Goal: Check status: Check status

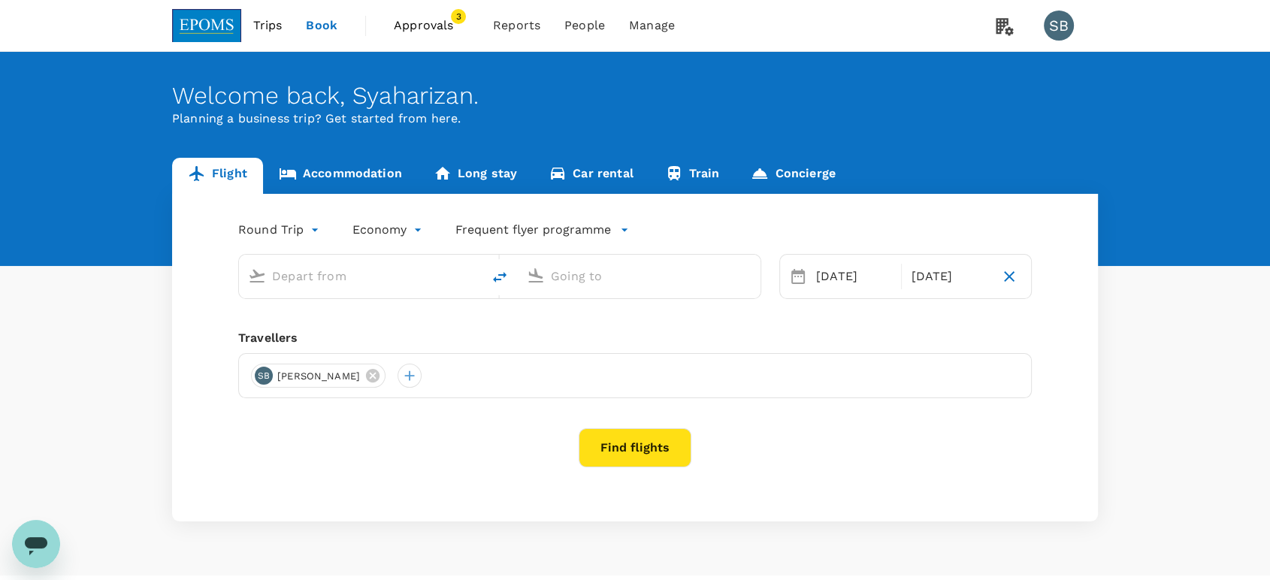
click at [433, 23] on span "Approvals" at bounding box center [431, 26] width 75 height 18
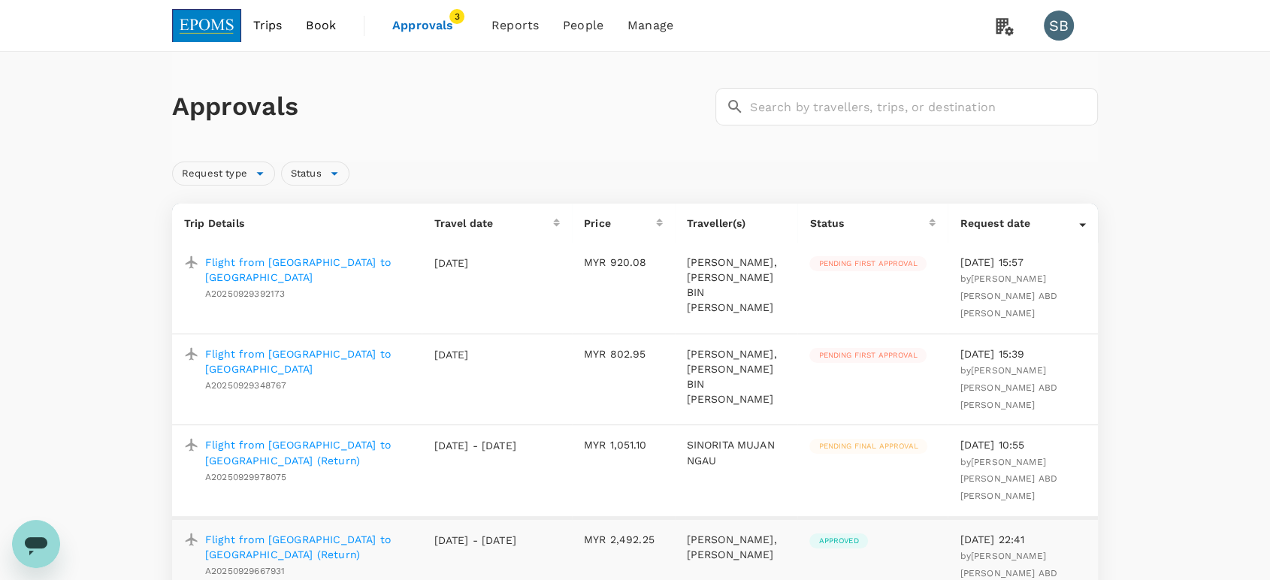
click at [333, 350] on p "Flight from [GEOGRAPHIC_DATA] to [GEOGRAPHIC_DATA]" at bounding box center [307, 362] width 204 height 30
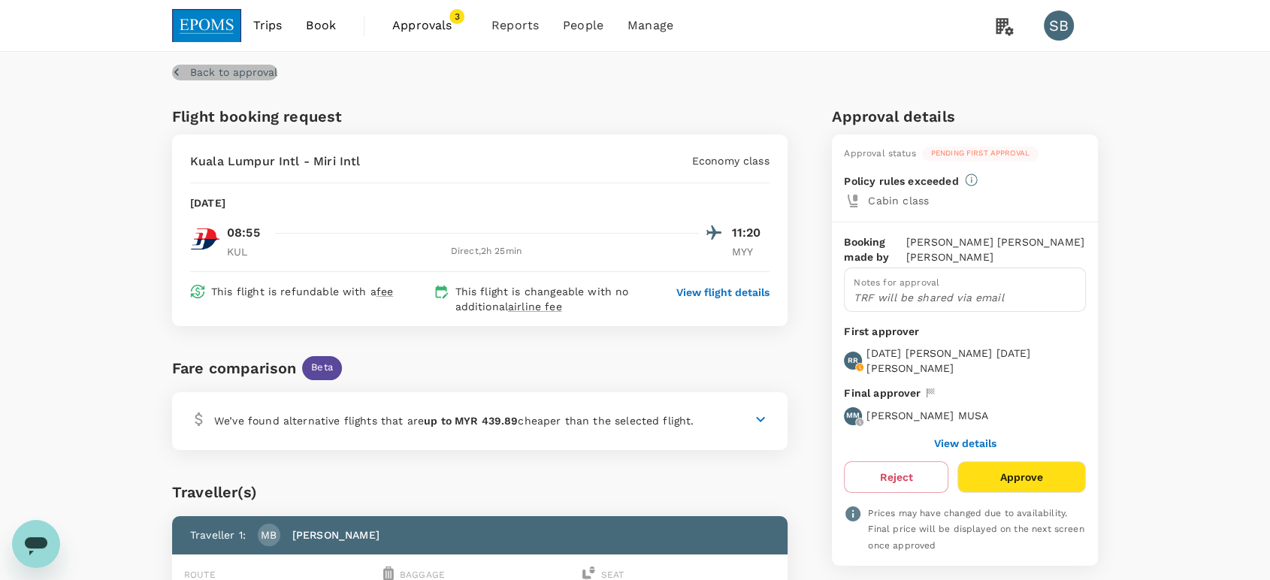
click at [201, 74] on p "Back to approval" at bounding box center [233, 72] width 87 height 15
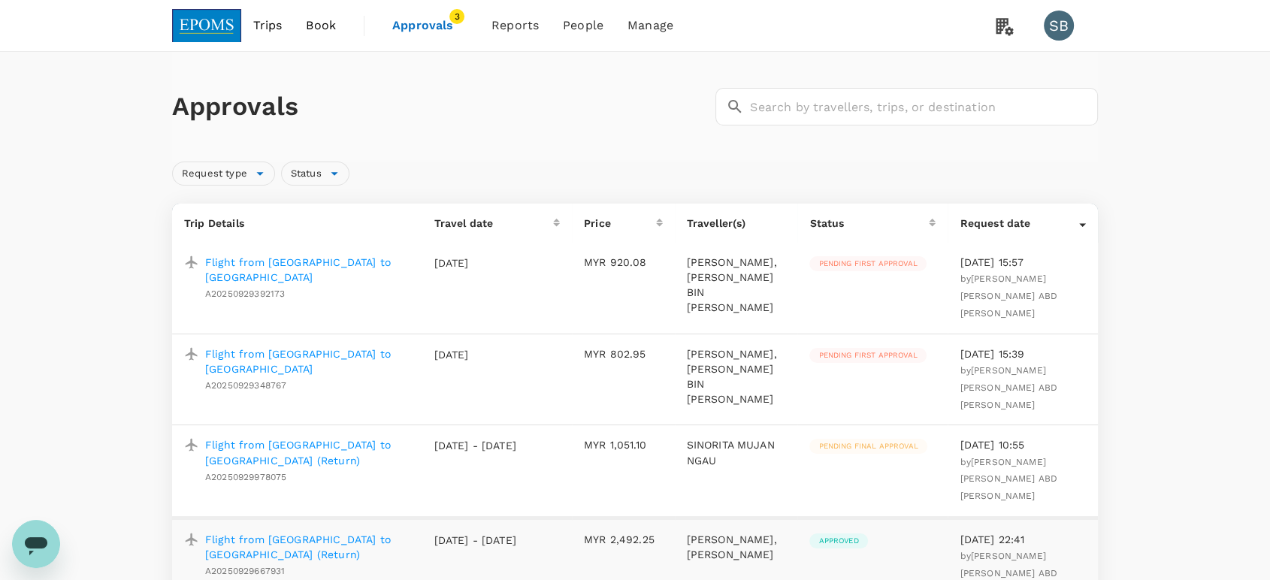
click at [311, 265] on p "Flight from [GEOGRAPHIC_DATA] to [GEOGRAPHIC_DATA]" at bounding box center [307, 270] width 204 height 30
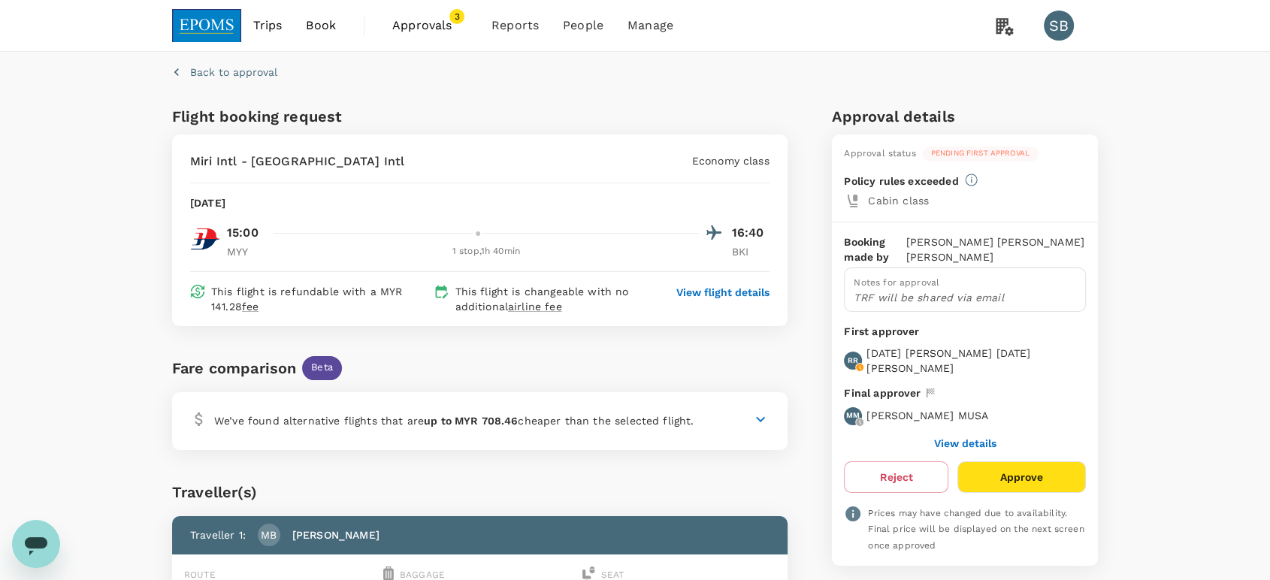
click at [234, 74] on p "Back to approval" at bounding box center [233, 72] width 87 height 15
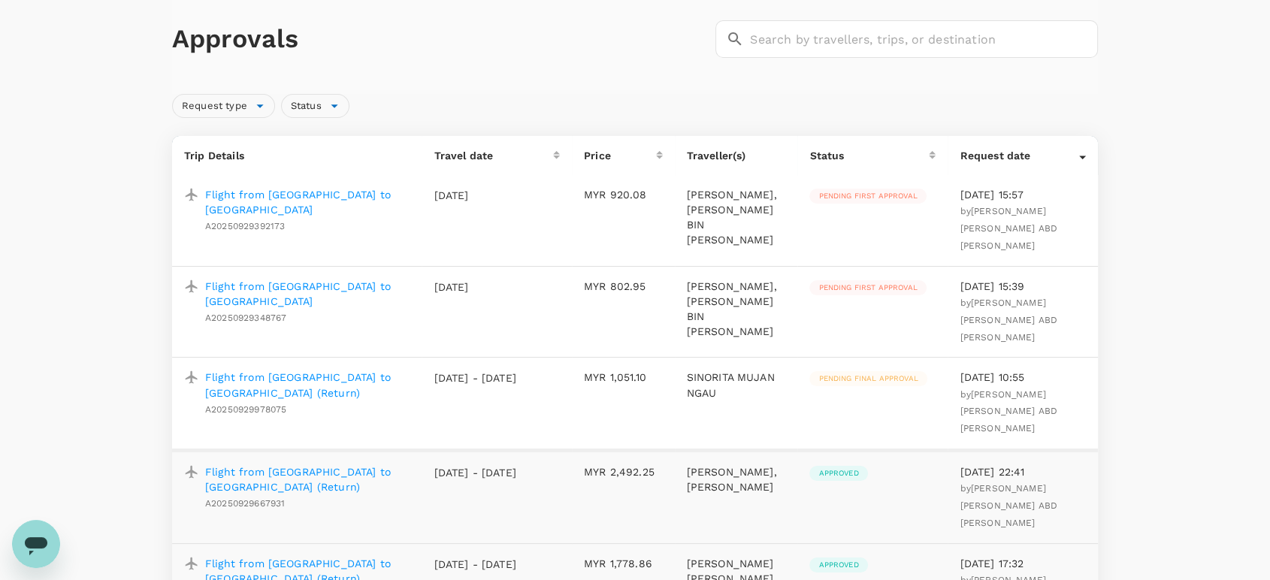
scroll to position [167, 0]
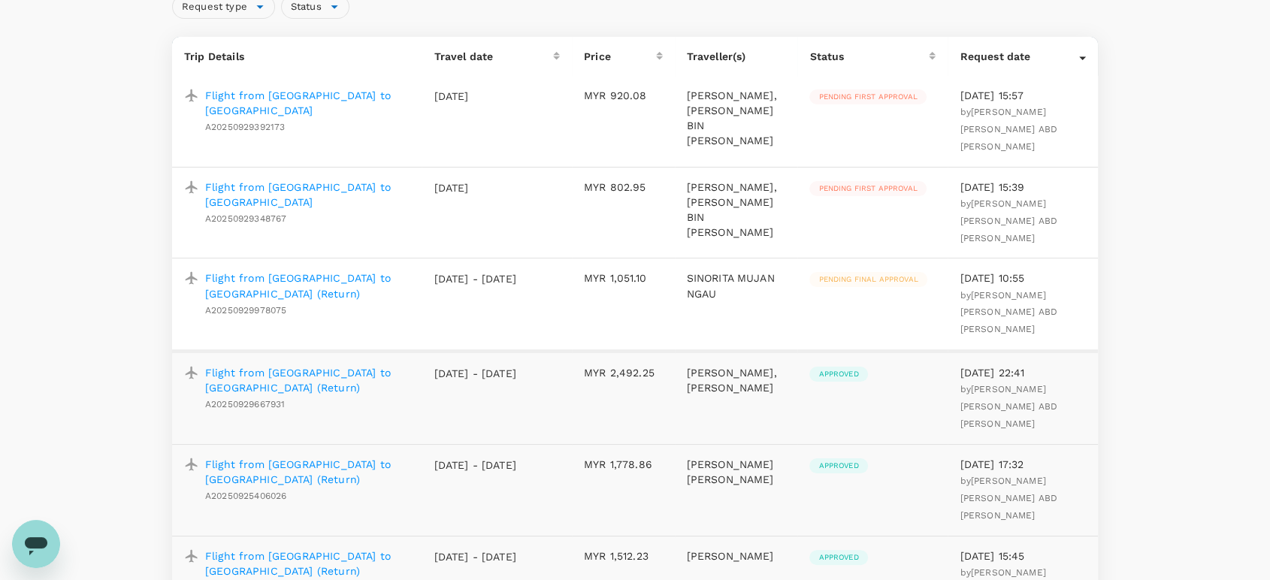
click at [308, 365] on p "Flight from [GEOGRAPHIC_DATA] to [GEOGRAPHIC_DATA] (Return)" at bounding box center [307, 380] width 204 height 30
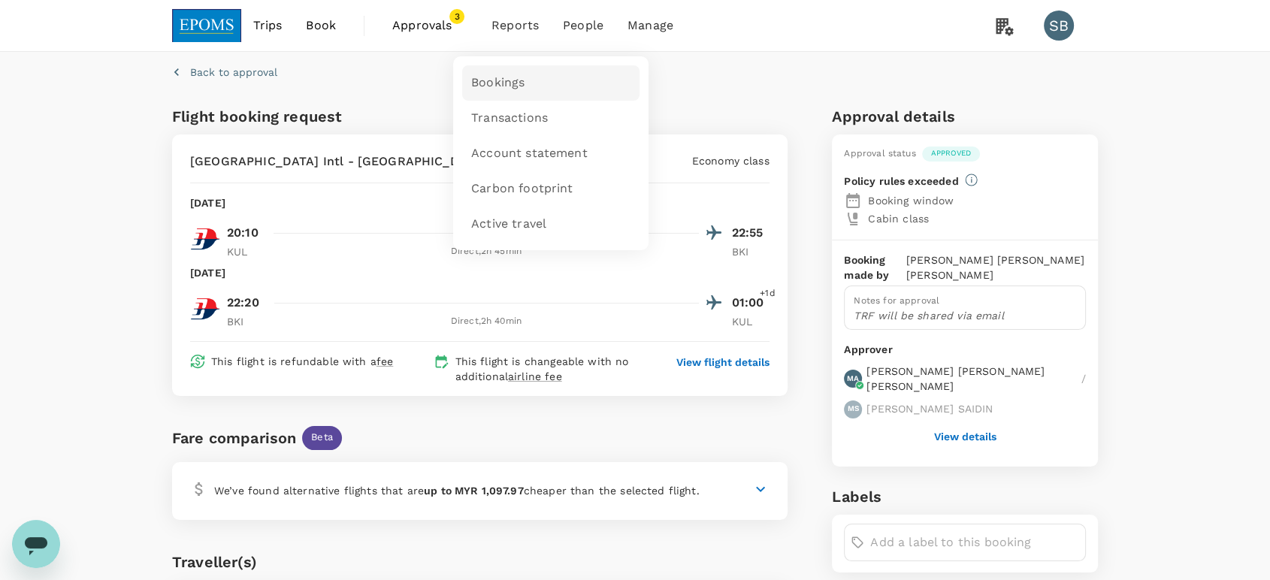
click at [501, 86] on span "Bookings" at bounding box center [497, 82] width 53 height 17
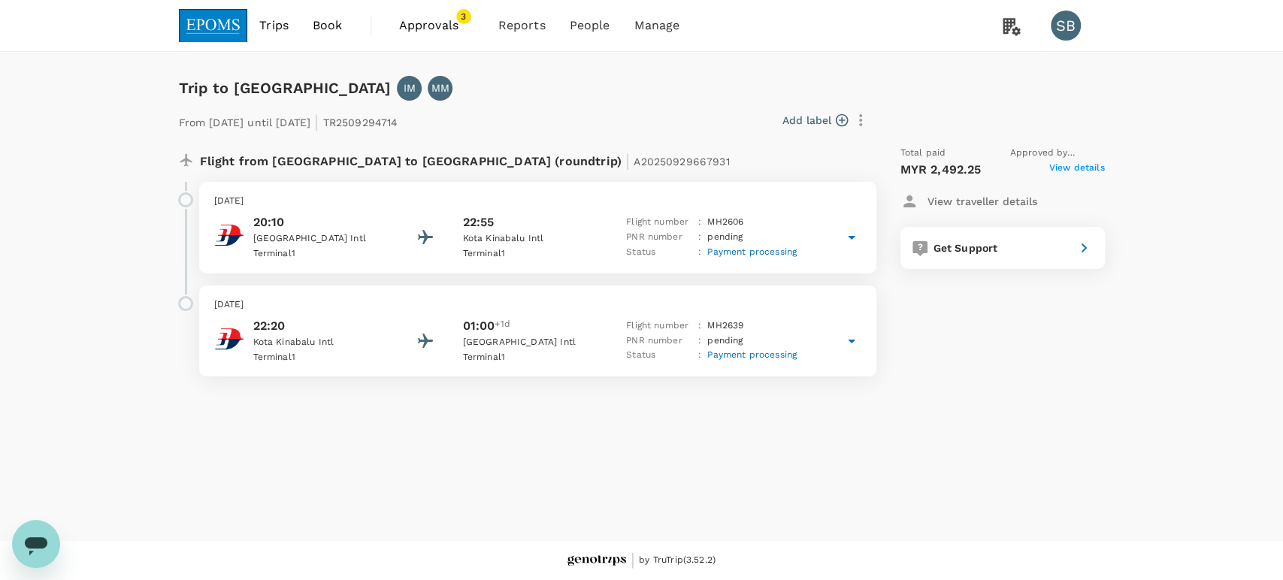
click at [594, 224] on div "22:55" at bounding box center [530, 222] width 135 height 18
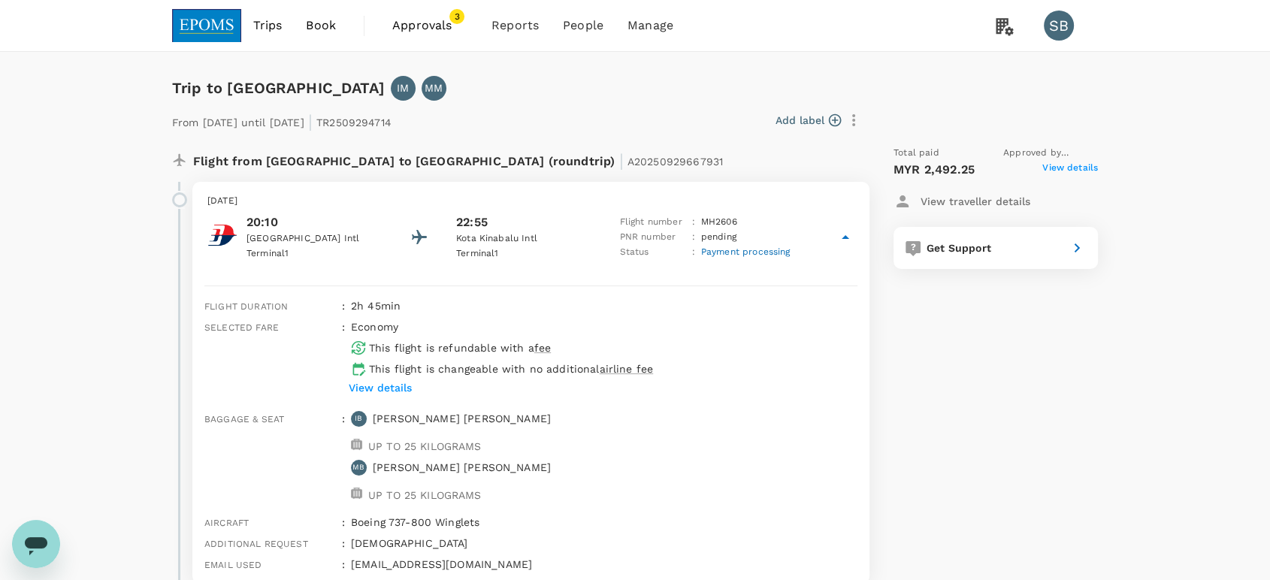
click at [596, 227] on div "20:10 Kuala Lumpur Intl Terminal 1 22:55 Kota Kinabalu Intl Terminal 1 Flight n…" at bounding box center [530, 237] width 647 height 48
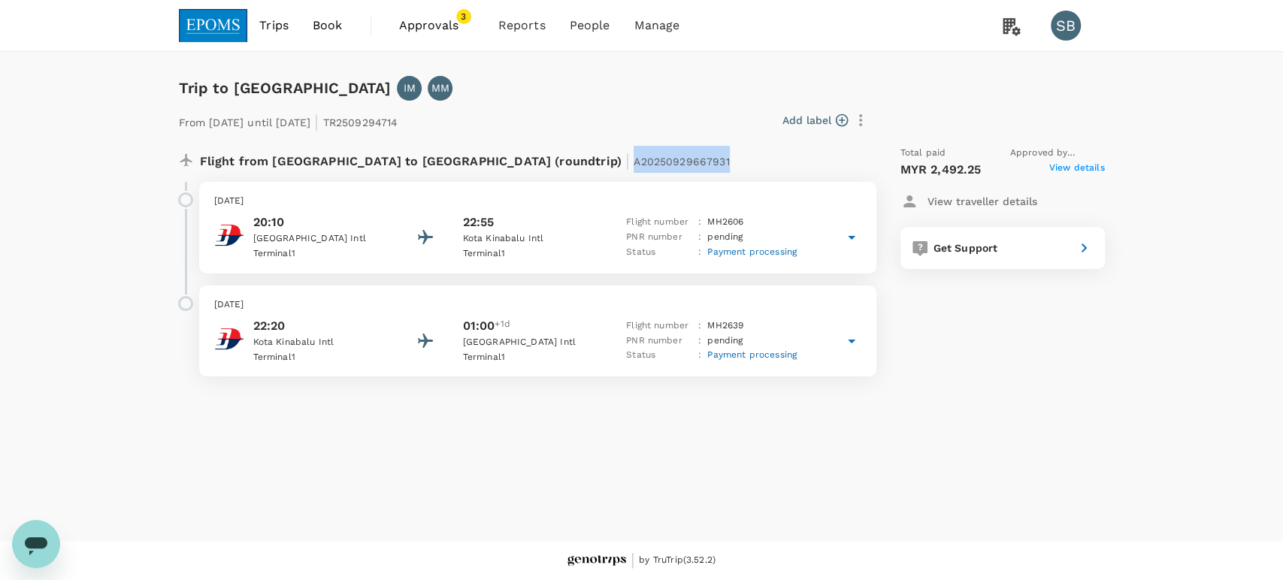
drag, startPoint x: 568, startPoint y: 161, endPoint x: 476, endPoint y: 161, distance: 92.5
click at [476, 161] on div "Flight from Malaysia to Malaysia (roundtrip) | A20250929667931" at bounding box center [488, 159] width 577 height 27
copy span "A20250929667931"
click at [441, 35] on span "Approvals 3" at bounding box center [436, 26] width 75 height 24
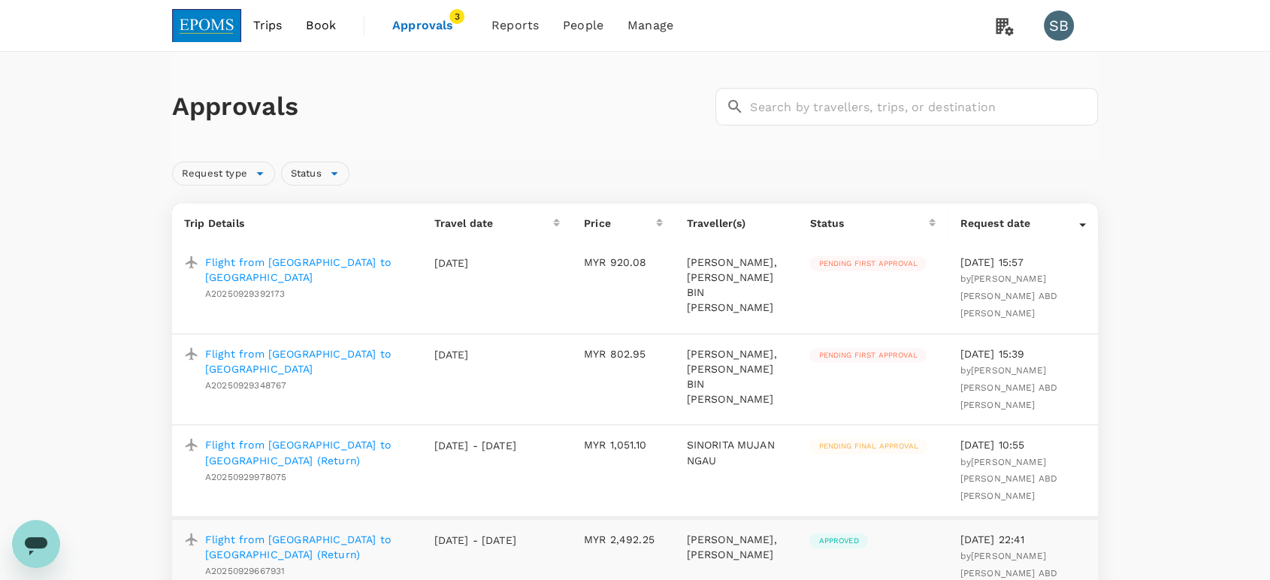
scroll to position [83, 0]
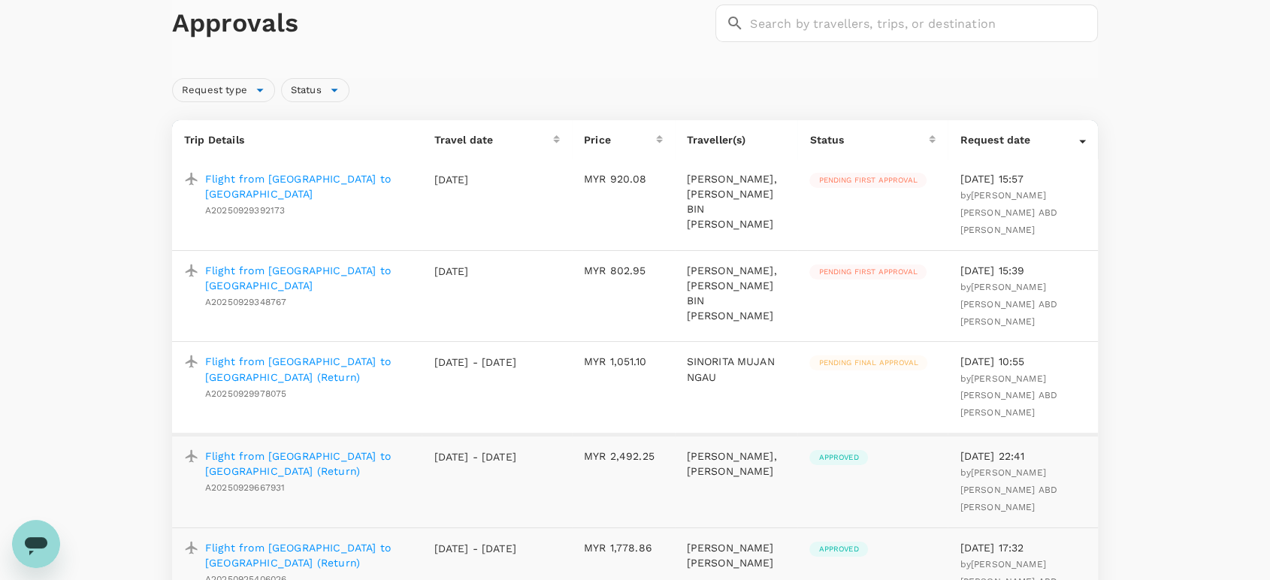
click at [330, 449] on p "Flight from [GEOGRAPHIC_DATA] to [GEOGRAPHIC_DATA] (Return)" at bounding box center [307, 464] width 204 height 30
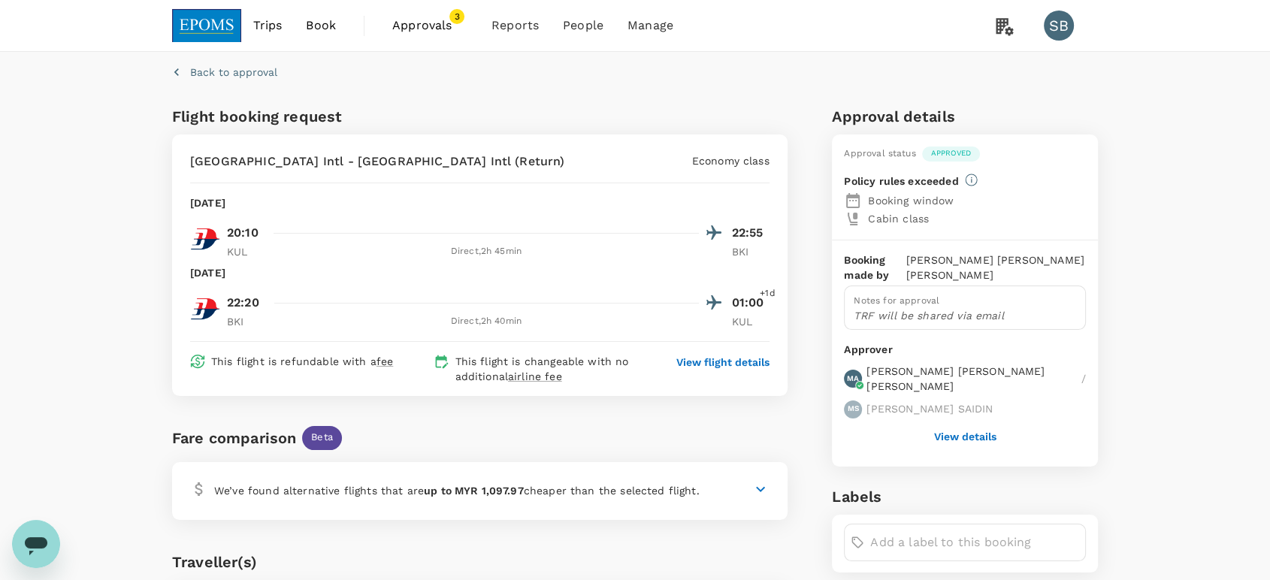
click at [755, 356] on p "View flight details" at bounding box center [722, 362] width 93 height 15
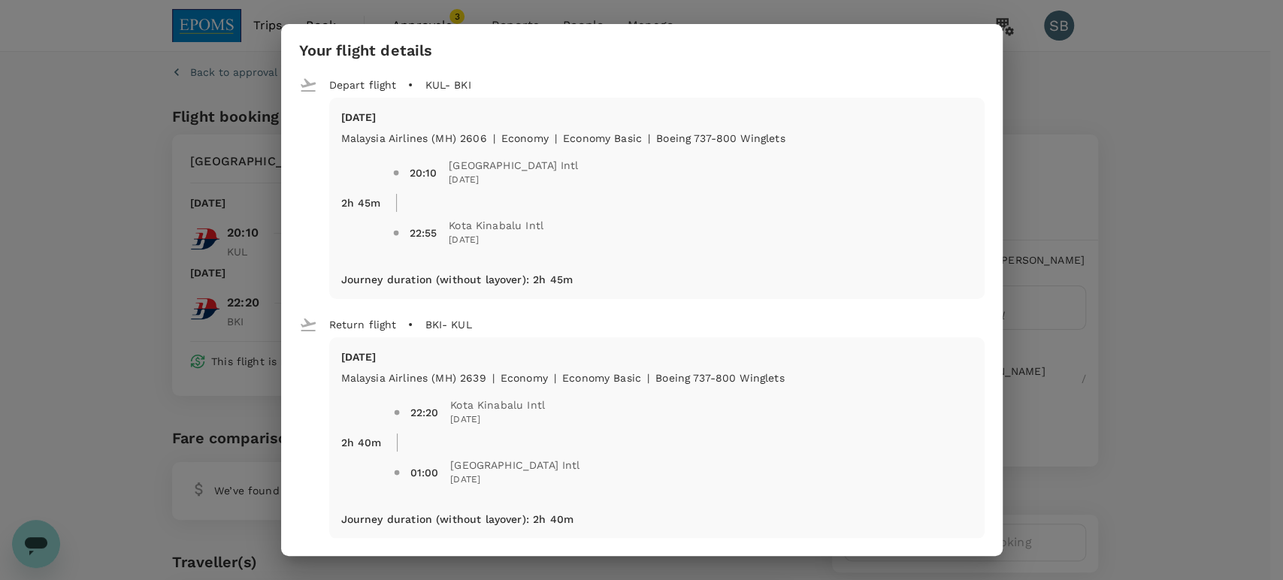
drag, startPoint x: 1146, startPoint y: 139, endPoint x: 1142, endPoint y: 152, distance: 13.6
click at [1142, 145] on div "Your flight details Depart flight KUL - BKI Wed, 01 Oct Malaysia Airlines (MH) …" at bounding box center [641, 290] width 1283 height 580
